Goal: Find specific page/section: Find specific page/section

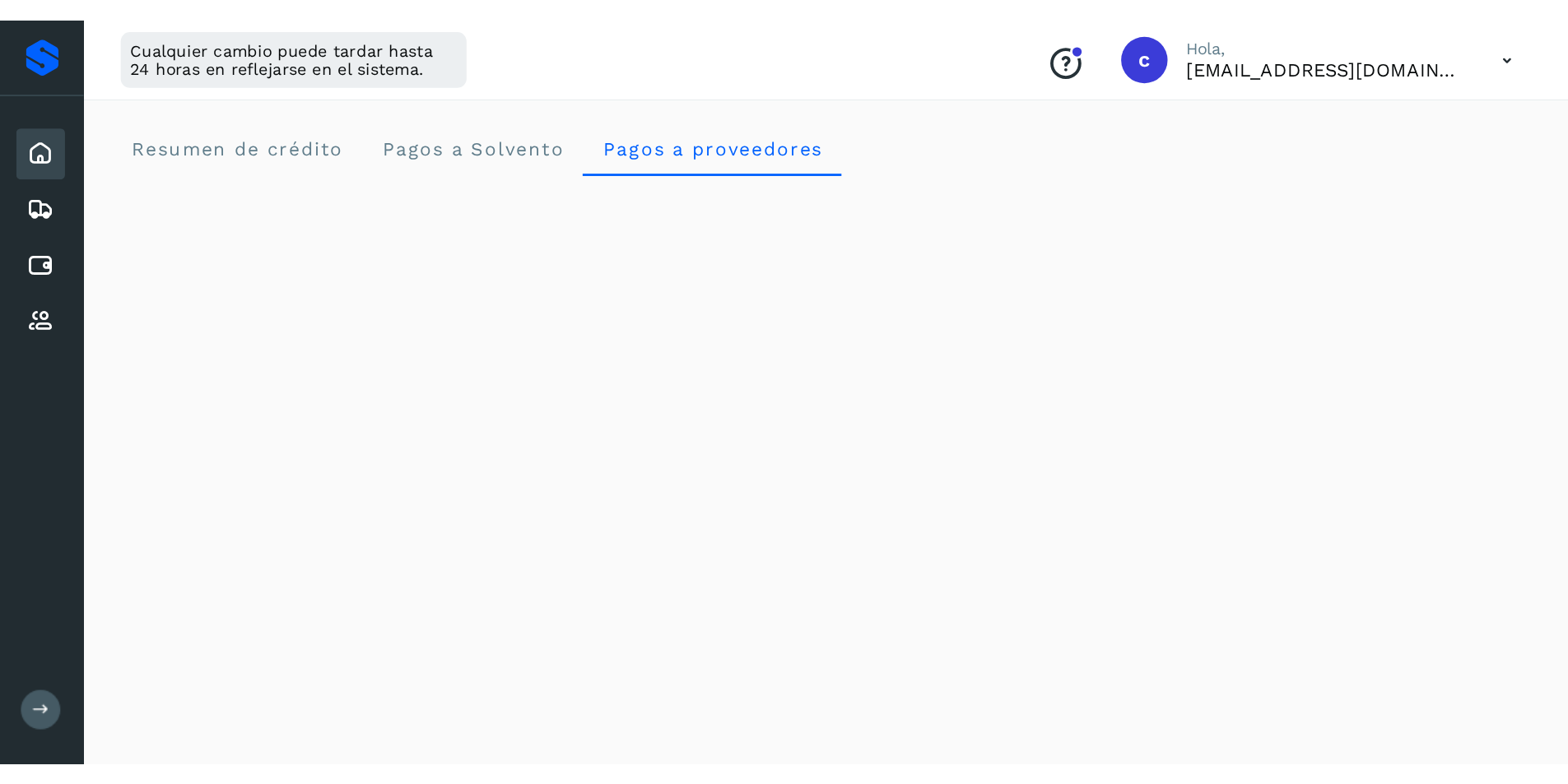
scroll to position [432, 0]
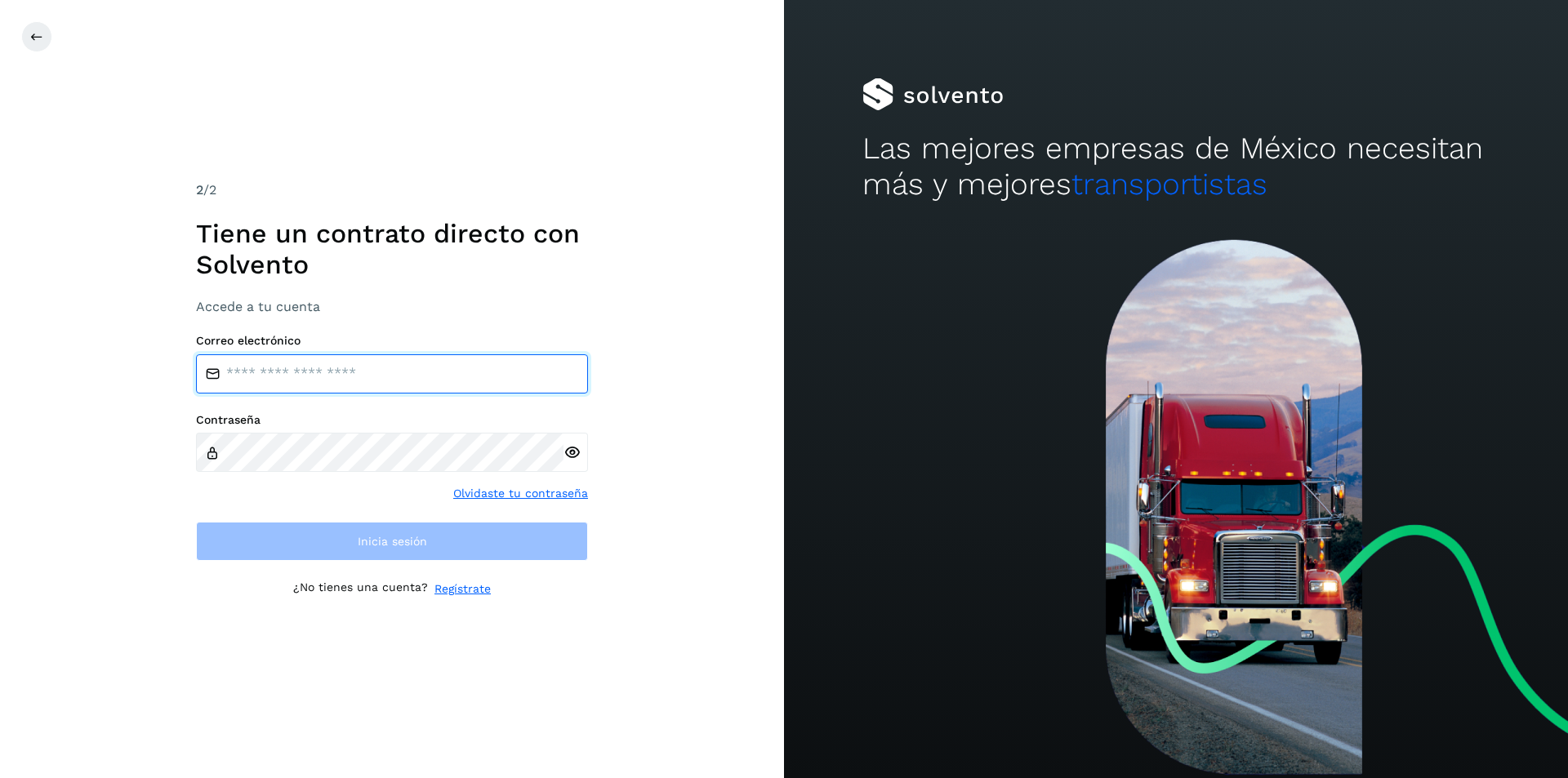
click at [435, 361] on input "email" at bounding box center [392, 373] width 392 height 39
type input "**********"
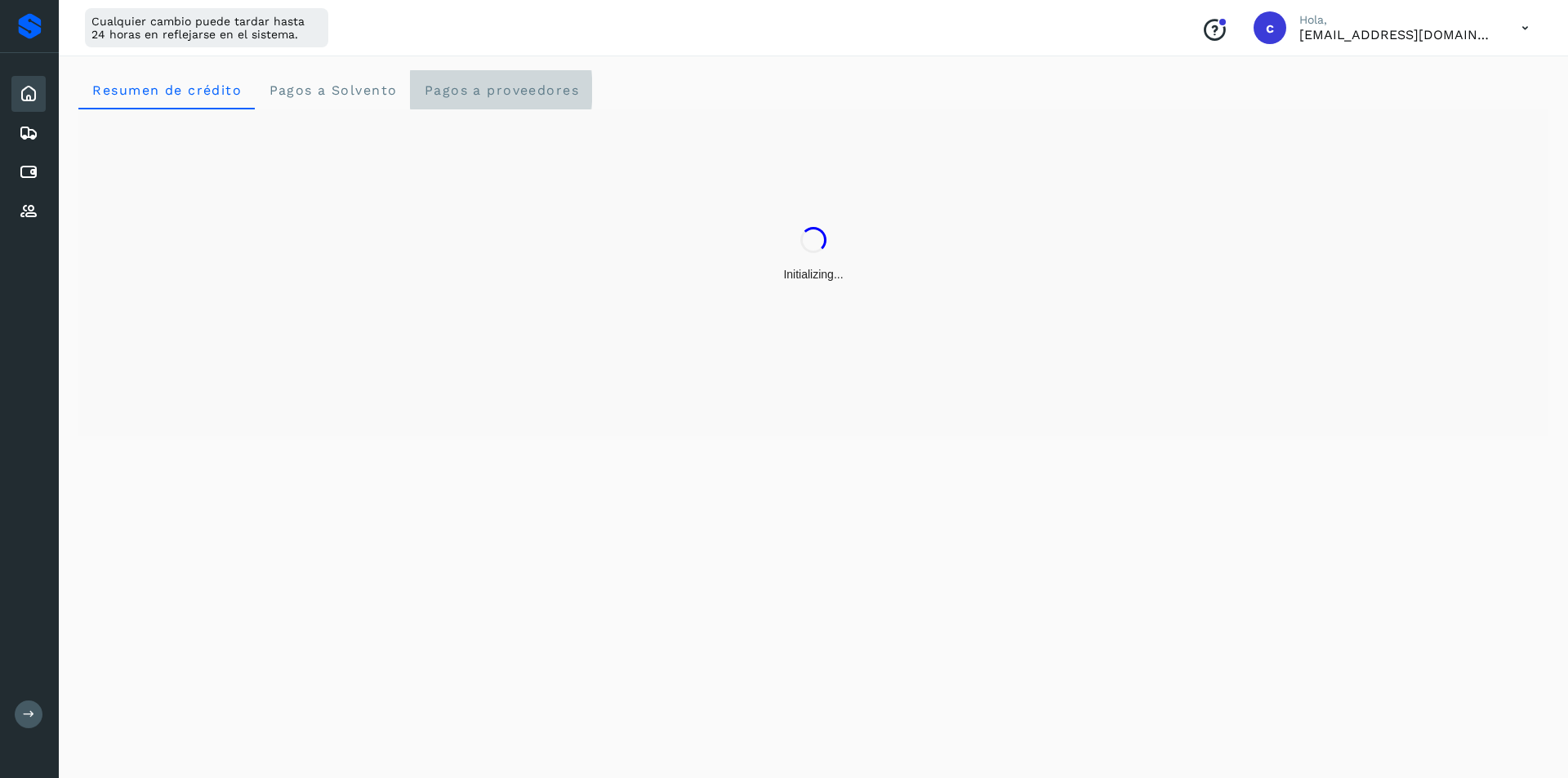
click at [530, 85] on span "Pagos a proveedores" at bounding box center [501, 91] width 156 height 16
click at [222, 76] on crédito "Resumen de crédito" at bounding box center [167, 90] width 176 height 39
click at [514, 83] on span "Pagos a proveedores" at bounding box center [501, 91] width 156 height 16
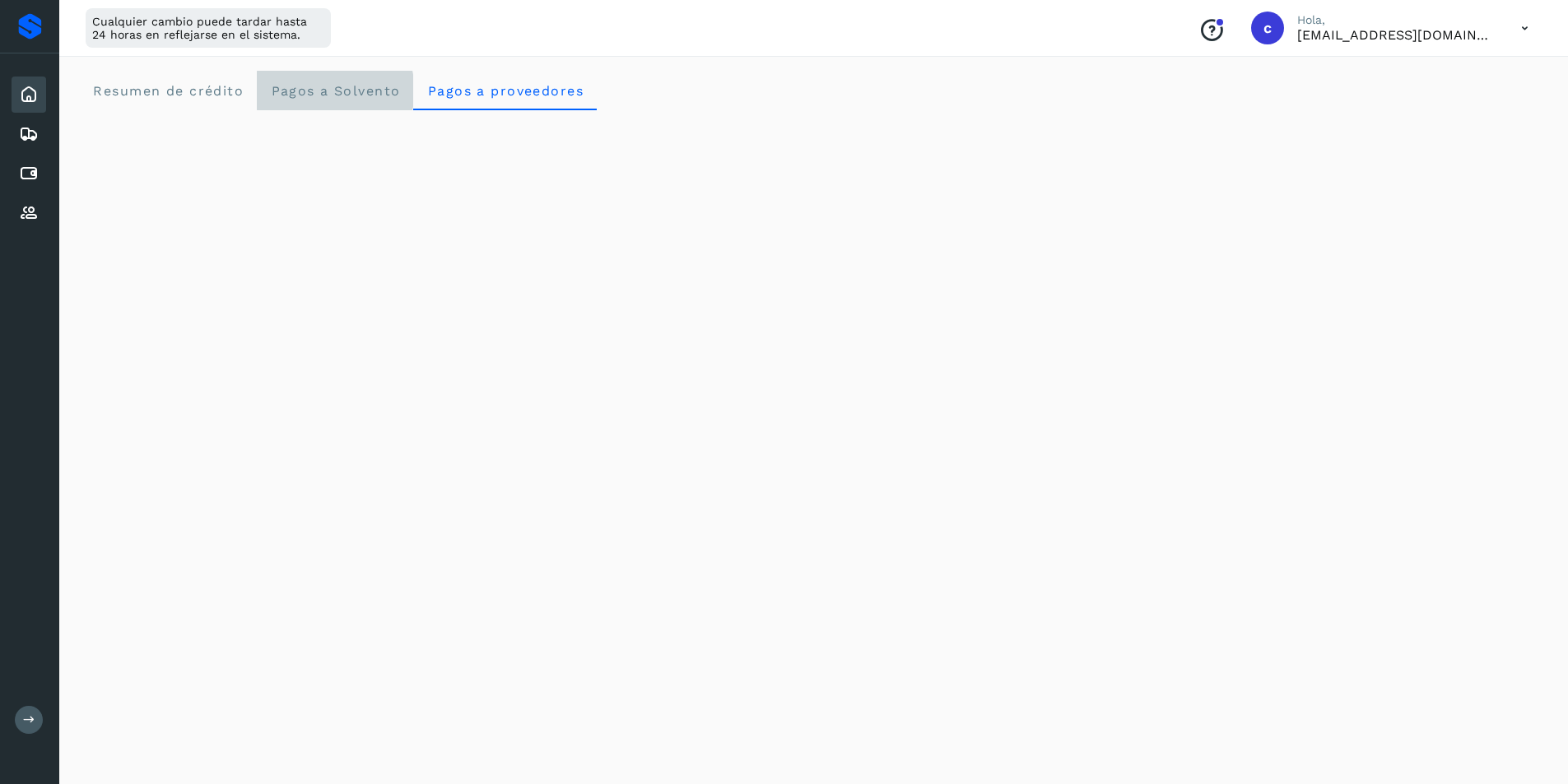
click at [372, 96] on span "Pagos a Solvento" at bounding box center [335, 91] width 130 height 16
click at [551, 82] on proveedores "Pagos a proveedores" at bounding box center [505, 91] width 184 height 40
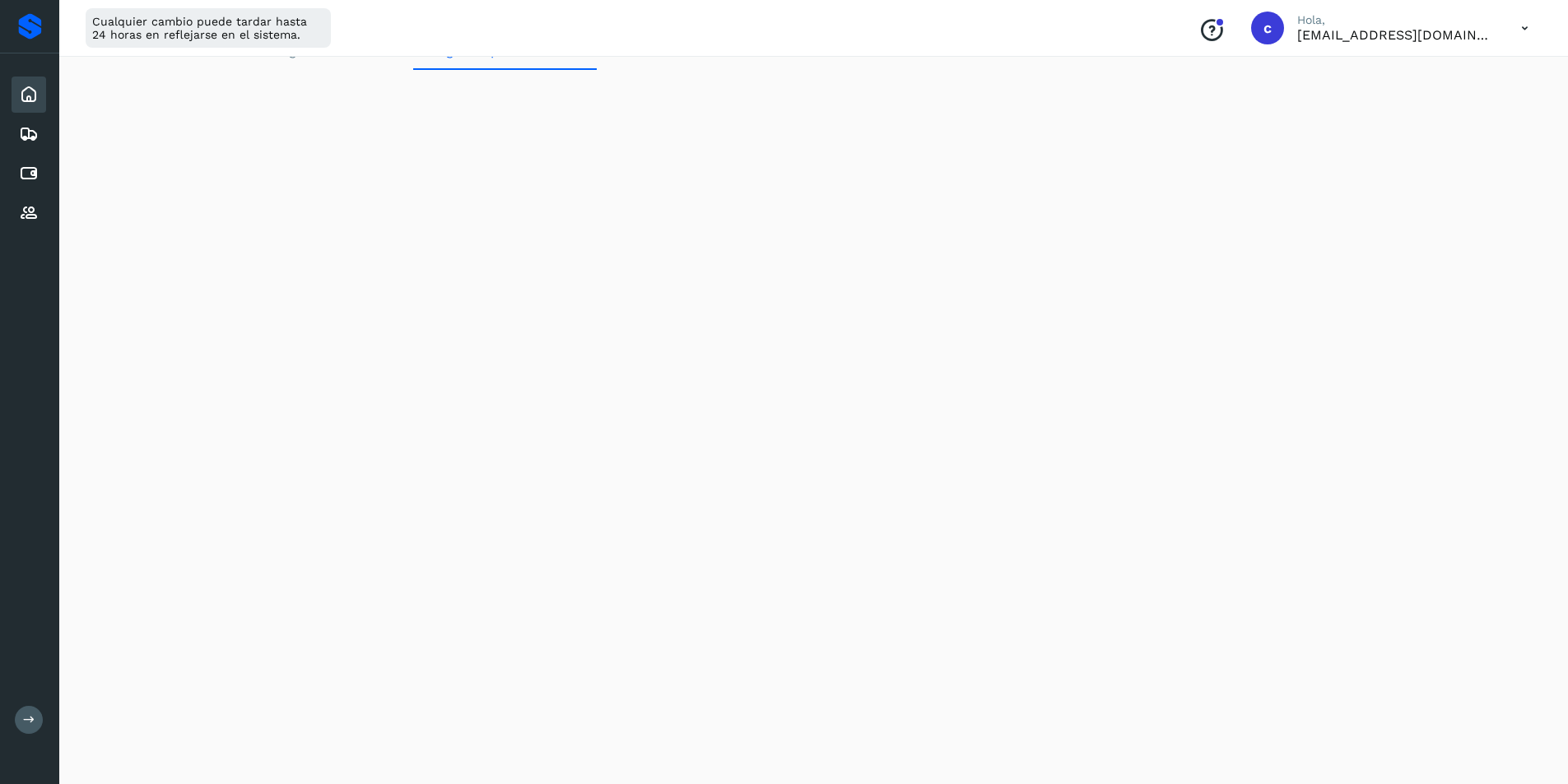
scroll to position [13, 0]
click at [557, 88] on span "Pagos a proveedores" at bounding box center [505, 91] width 157 height 16
